Goal: Obtain resource: Obtain resource

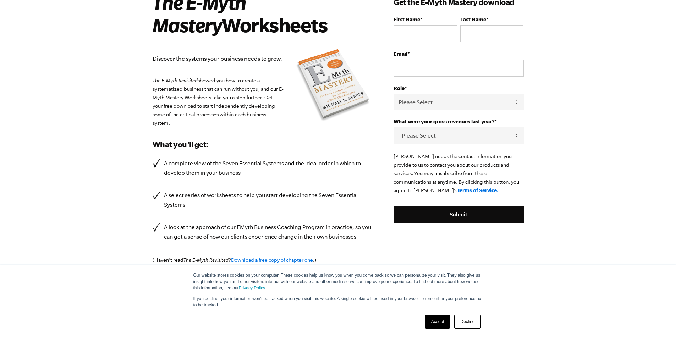
scroll to position [101, 0]
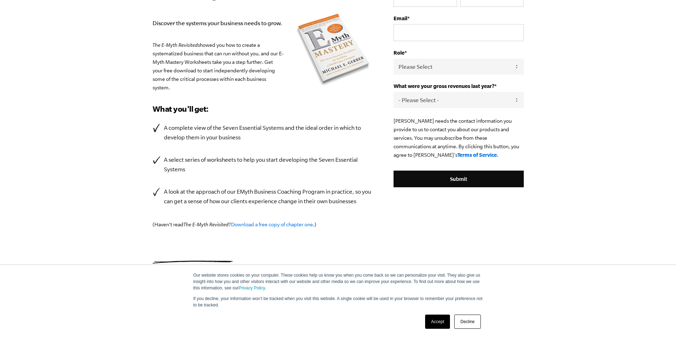
click at [440, 323] on link "Accept" at bounding box center [437, 322] width 25 height 14
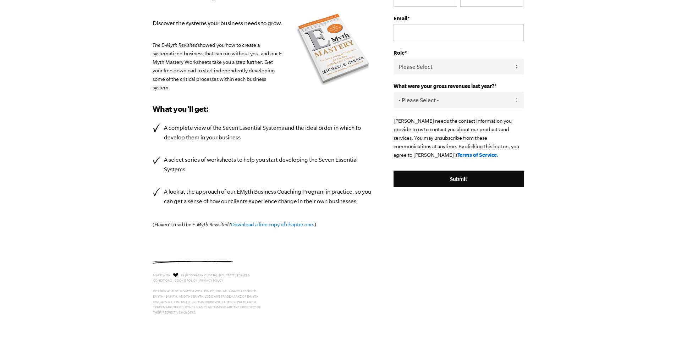
scroll to position [0, 0]
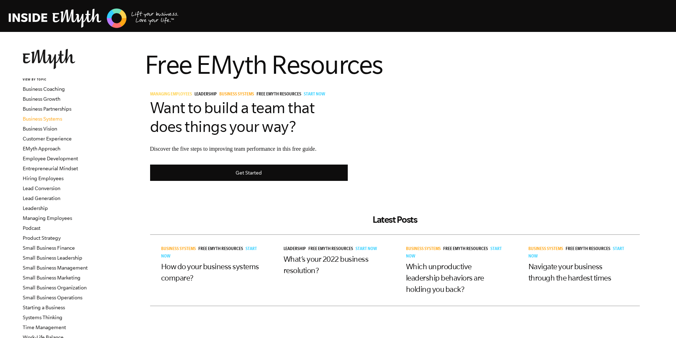
click at [53, 119] on link "Business Systems" at bounding box center [42, 119] width 39 height 6
